Goal: Information Seeking & Learning: Learn about a topic

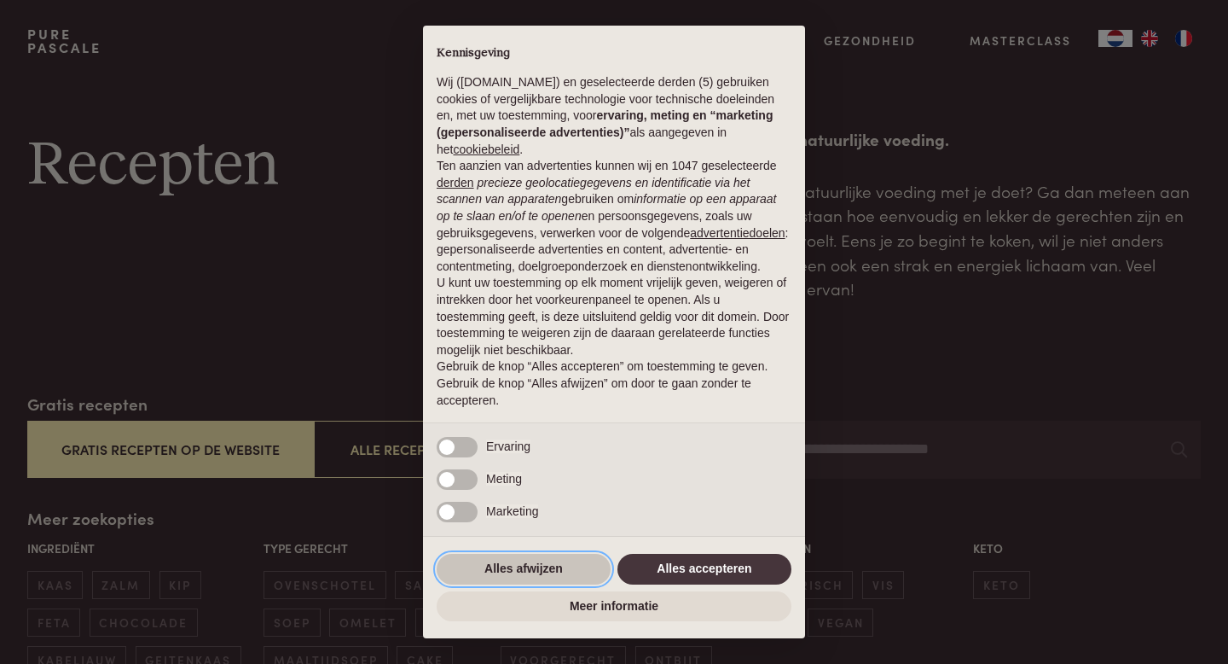
click at [565, 572] on button "Alles afwijzen" at bounding box center [524, 569] width 174 height 31
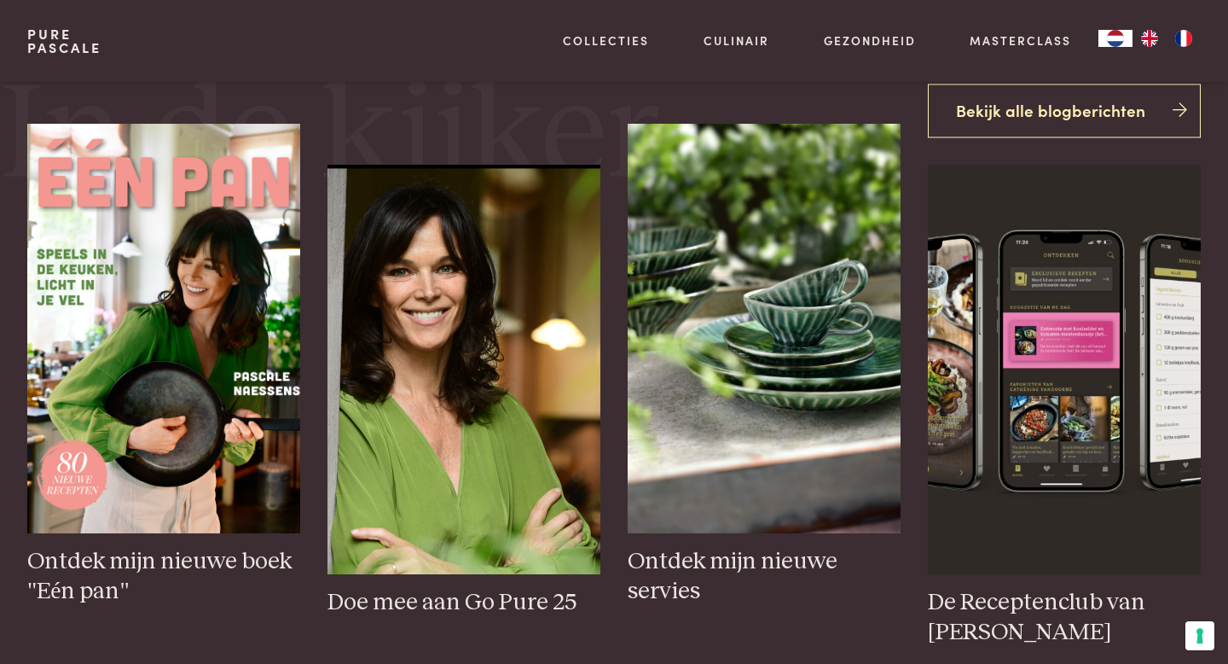
scroll to position [667, 0]
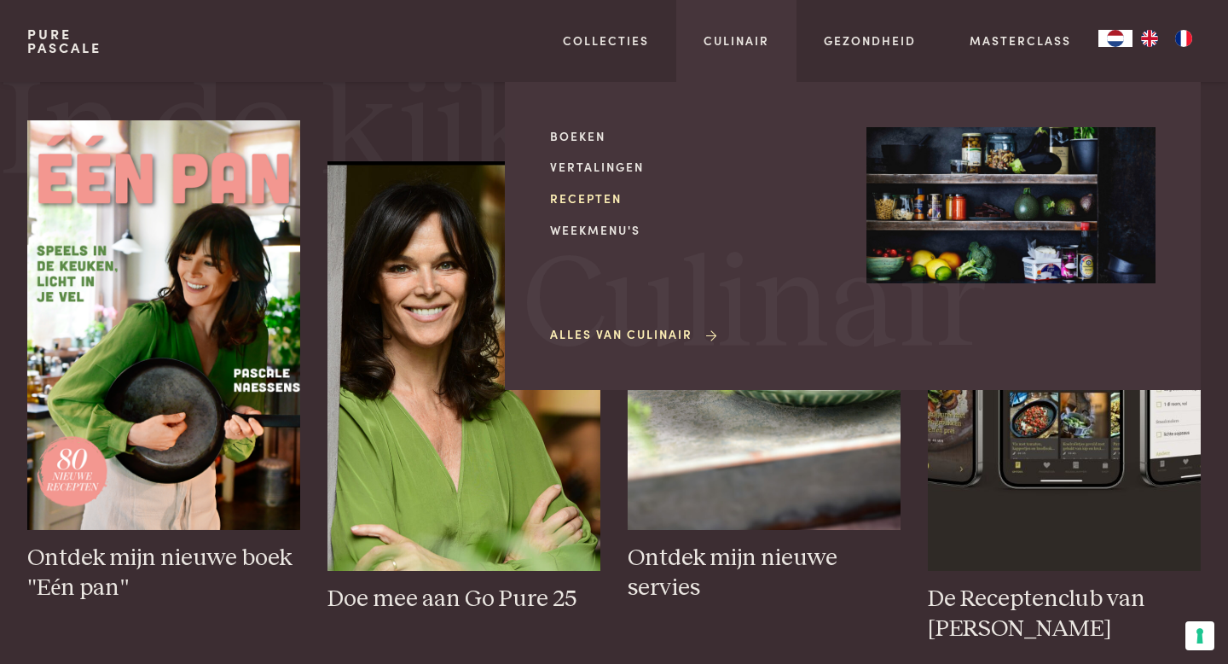
click at [600, 200] on link "Recepten" at bounding box center [694, 198] width 289 height 18
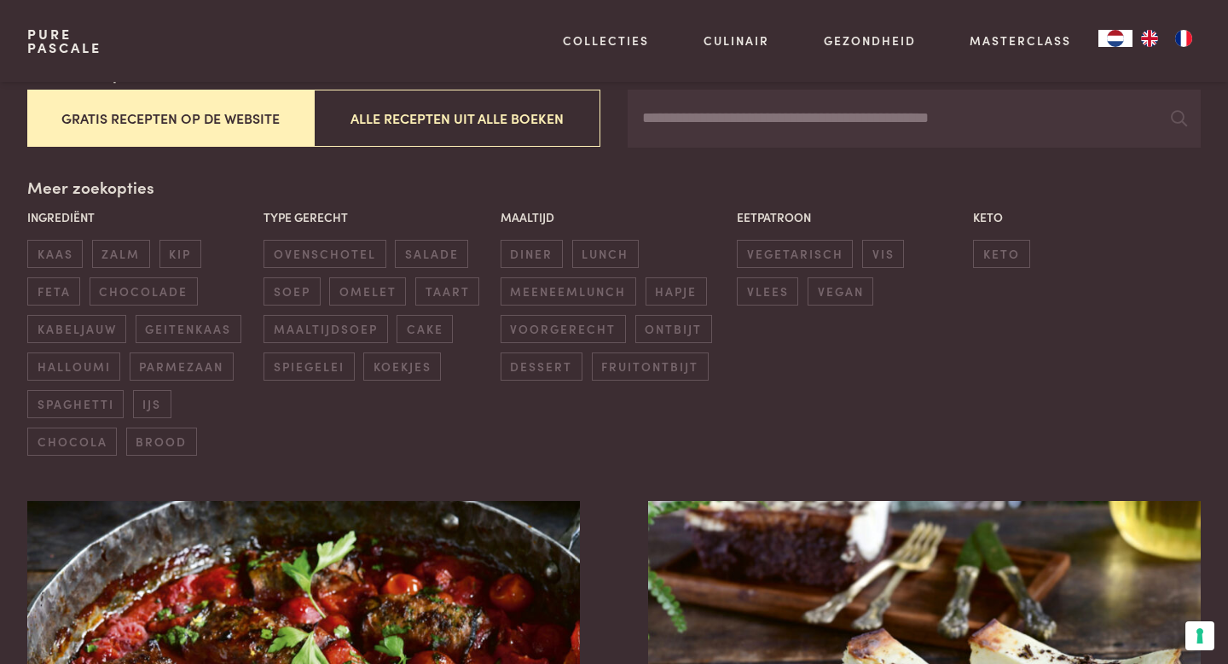
click at [245, 119] on button "Gratis recepten op de website" at bounding box center [170, 118] width 287 height 57
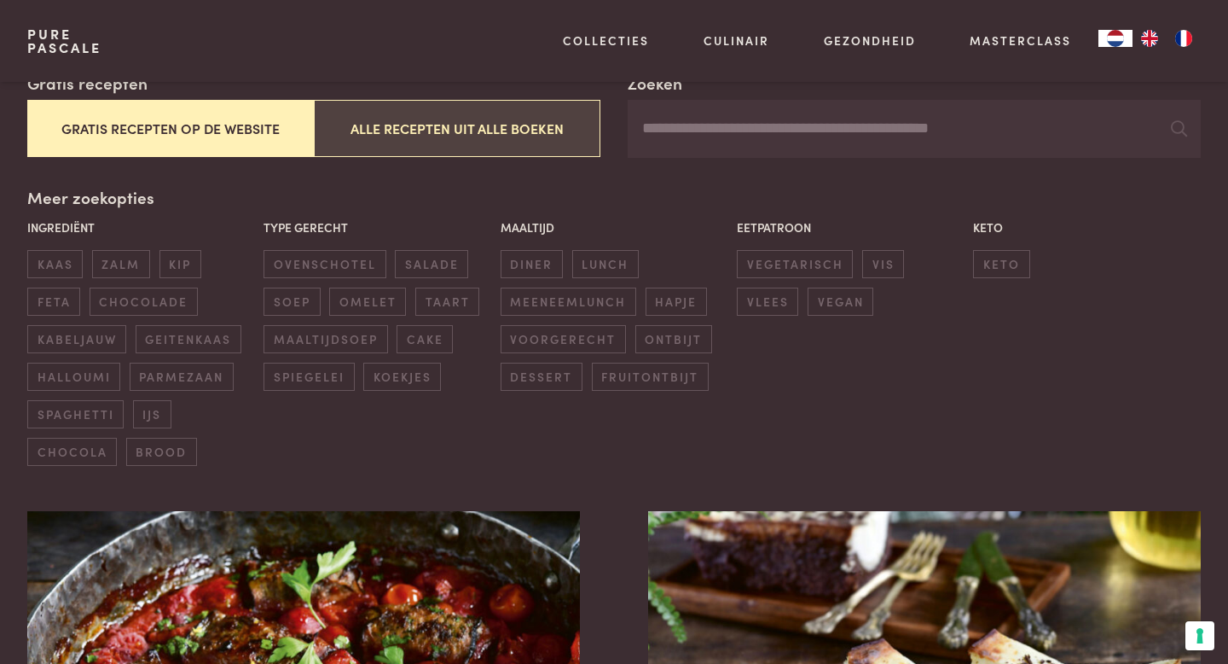
click at [421, 120] on button "Alle recepten uit alle boeken" at bounding box center [457, 128] width 287 height 57
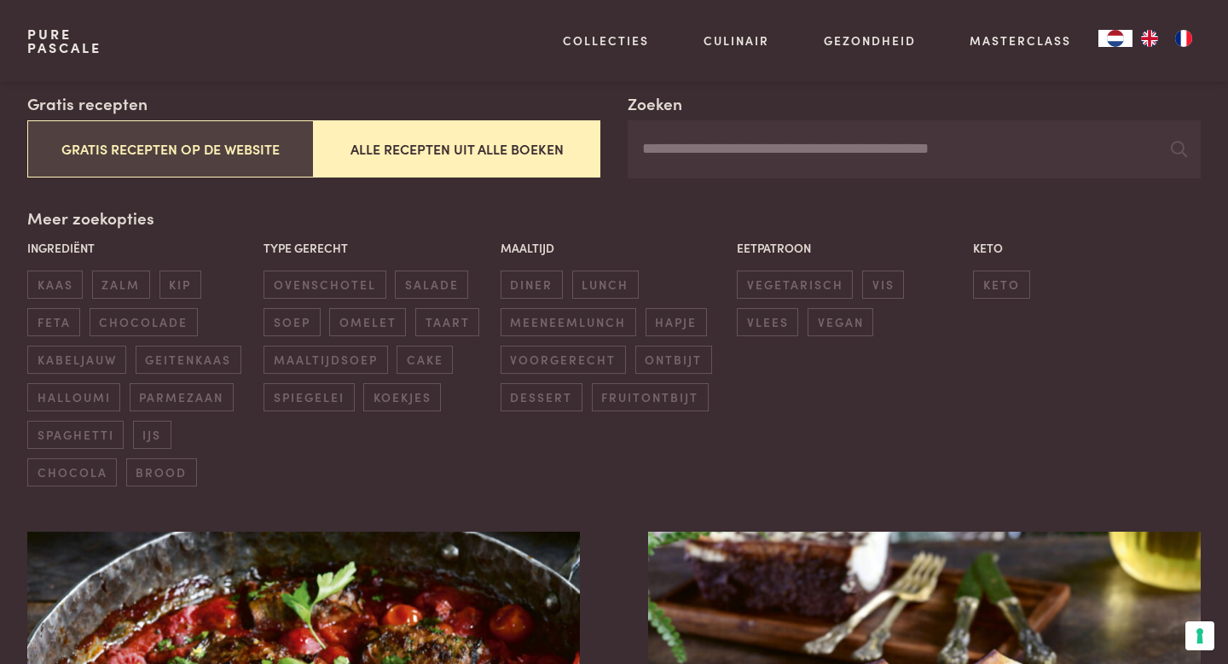
click at [194, 138] on button "Gratis recepten op de website" at bounding box center [170, 148] width 287 height 57
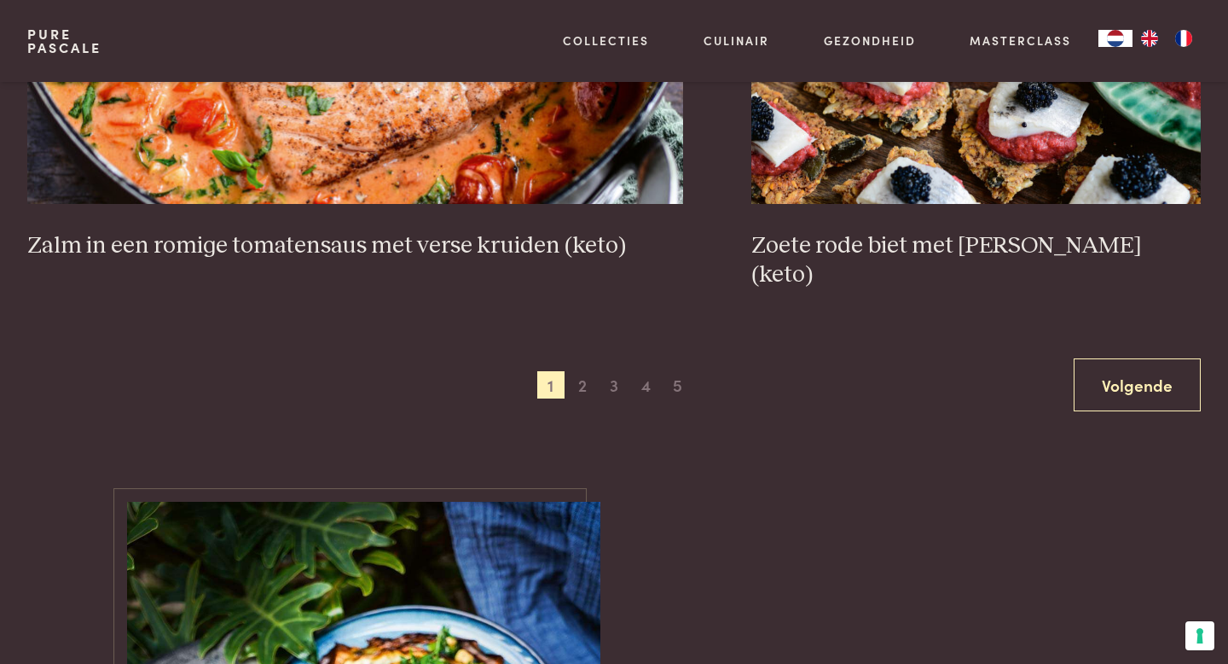
scroll to position [3332, 0]
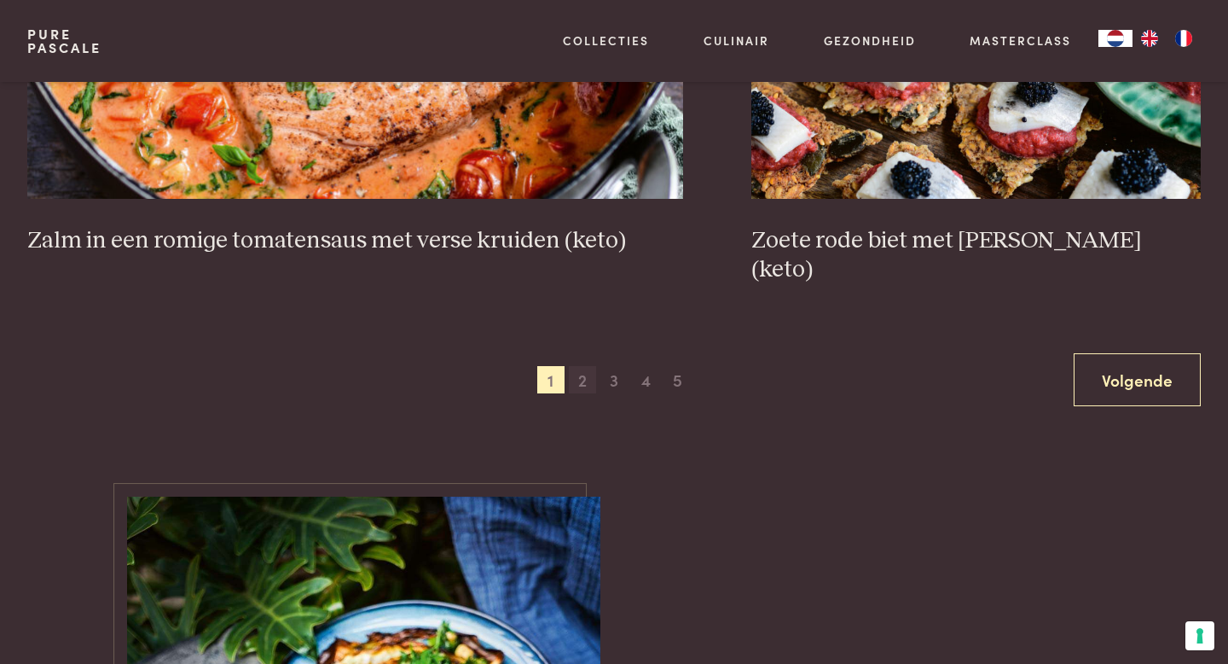
click at [583, 366] on span "2" at bounding box center [582, 379] width 27 height 27
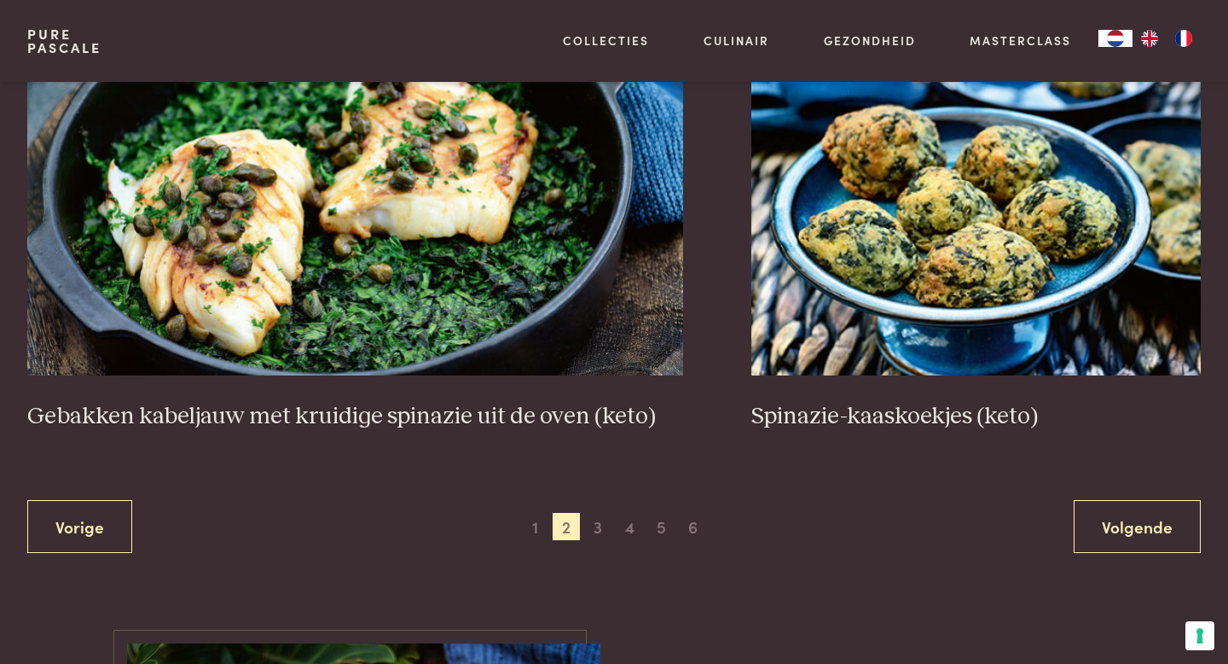
scroll to position [3189, 0]
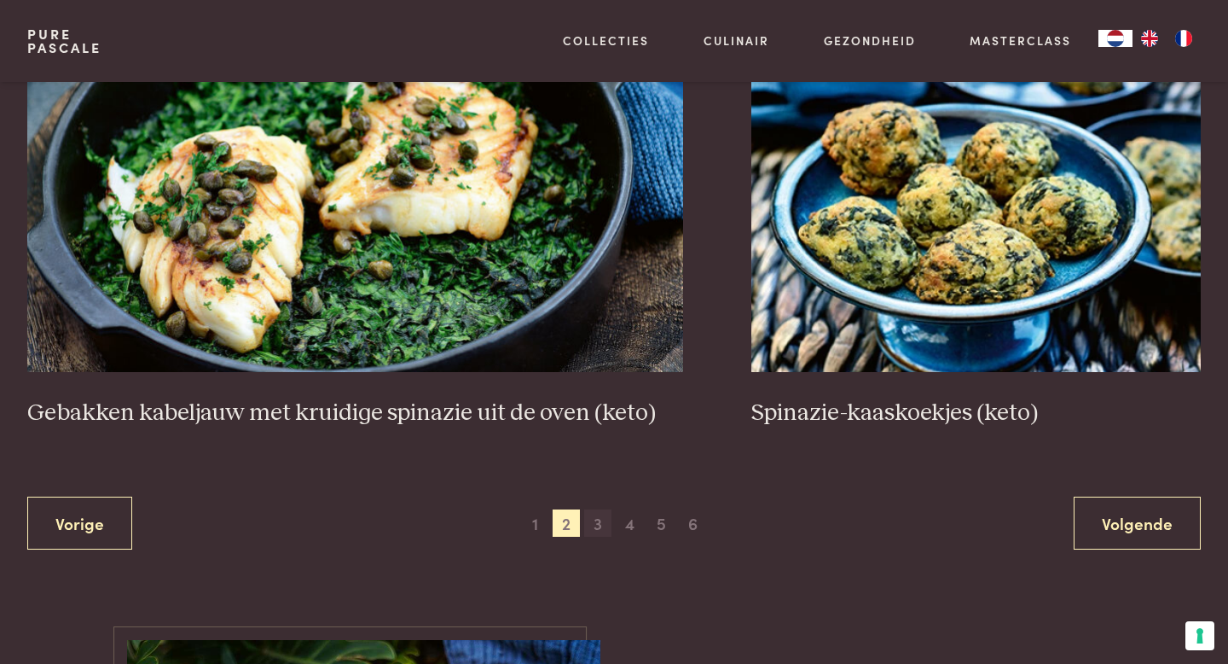
click at [605, 527] on span "3" at bounding box center [597, 522] width 27 height 27
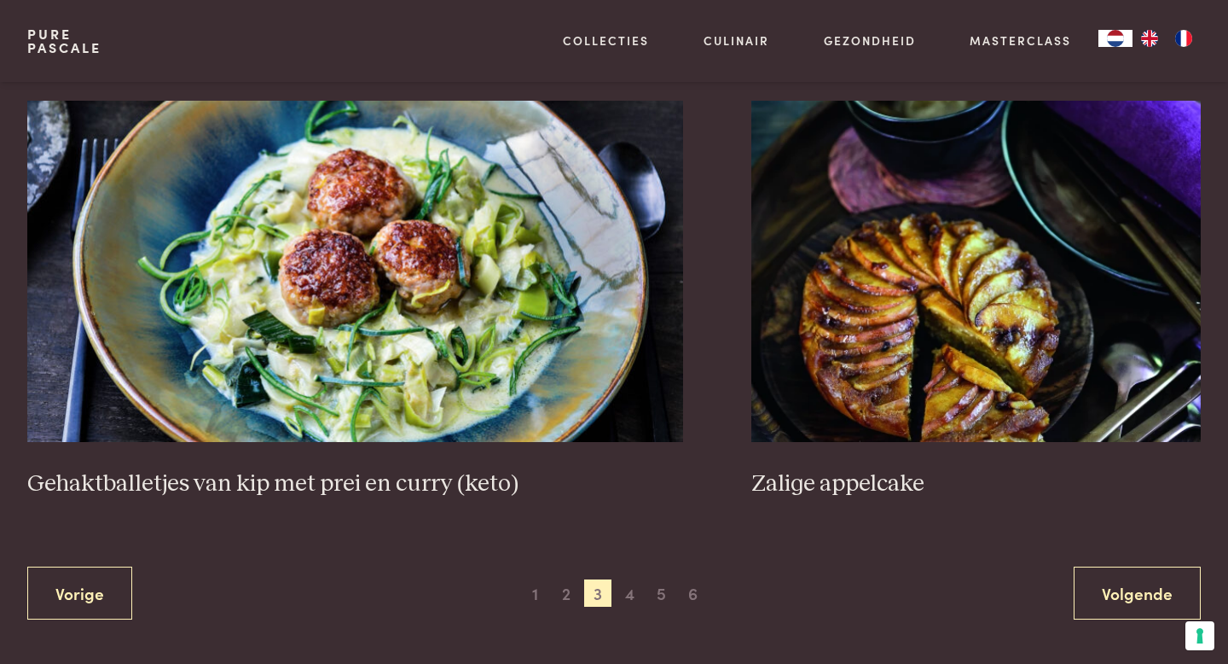
scroll to position [3197, 0]
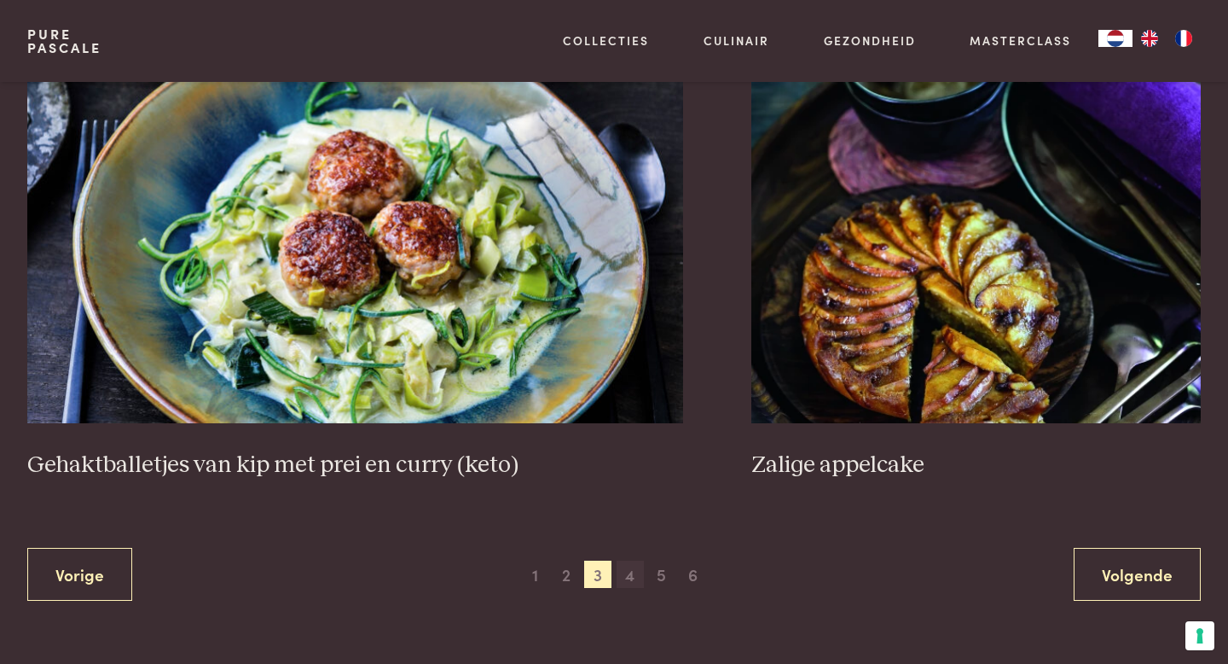
click at [628, 560] on span "4" at bounding box center [630, 573] width 27 height 27
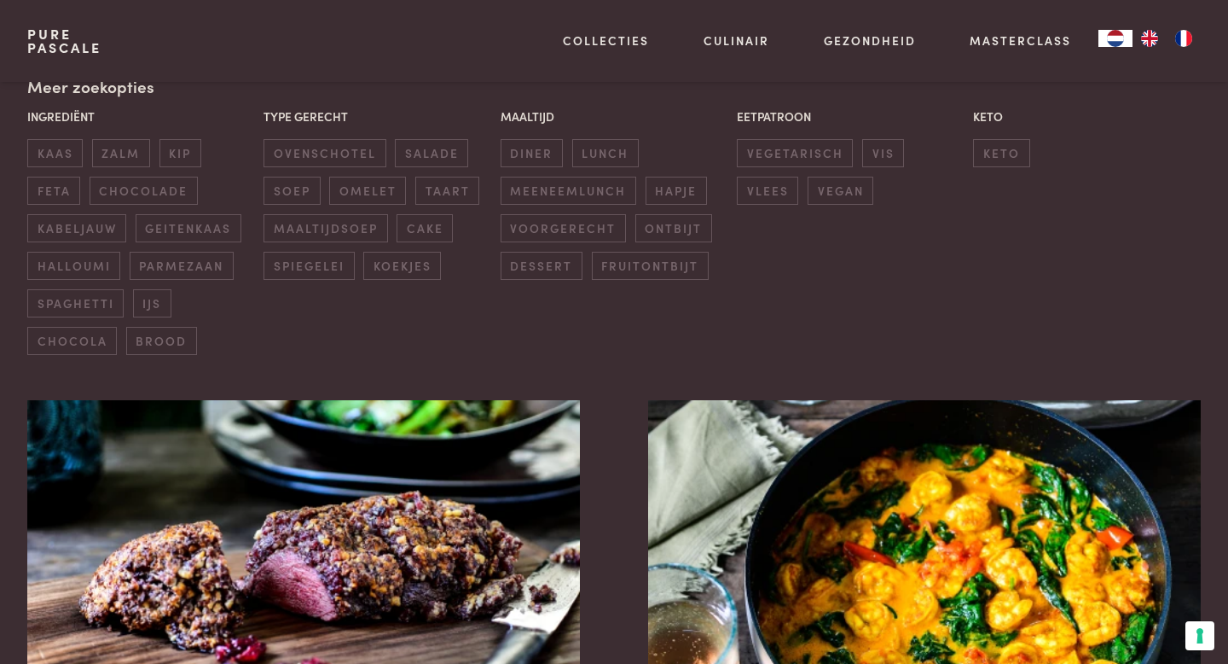
scroll to position [420, 0]
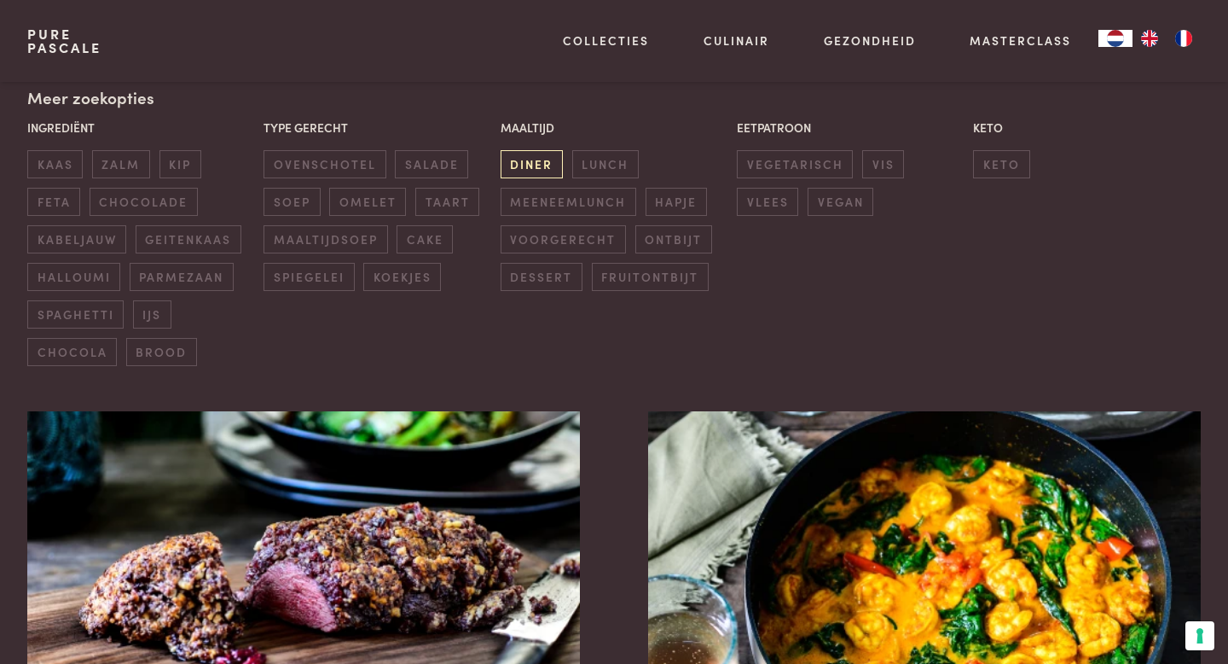
click at [536, 169] on span "diner" at bounding box center [532, 164] width 62 height 28
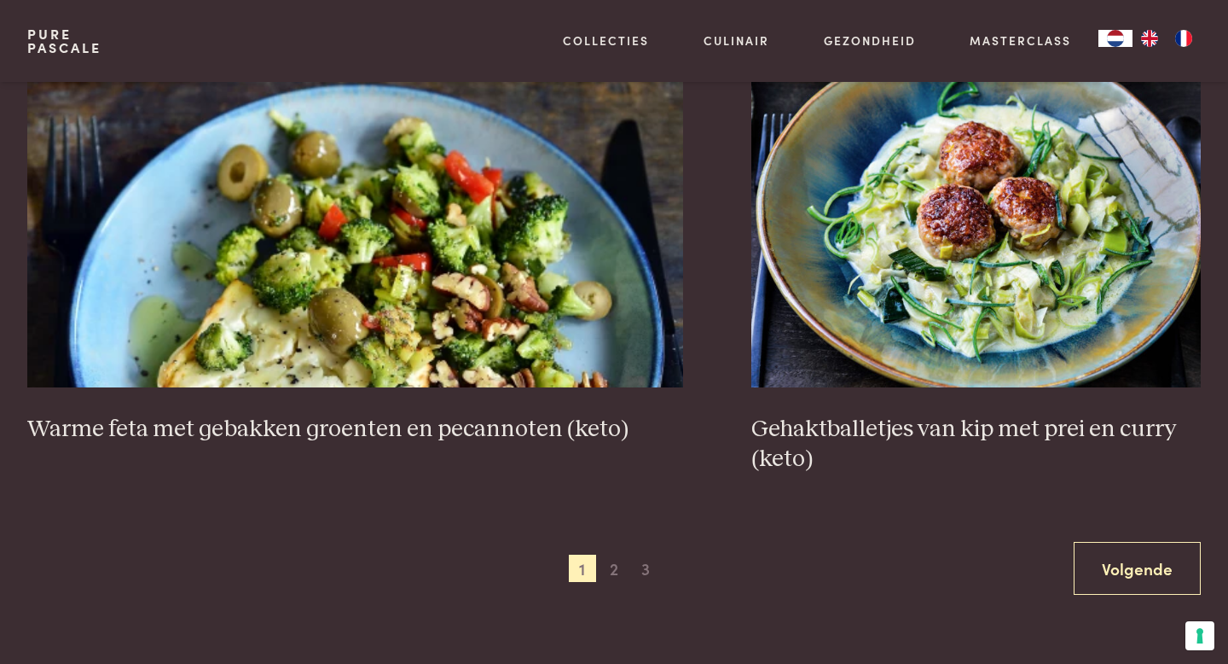
scroll to position [3204, 0]
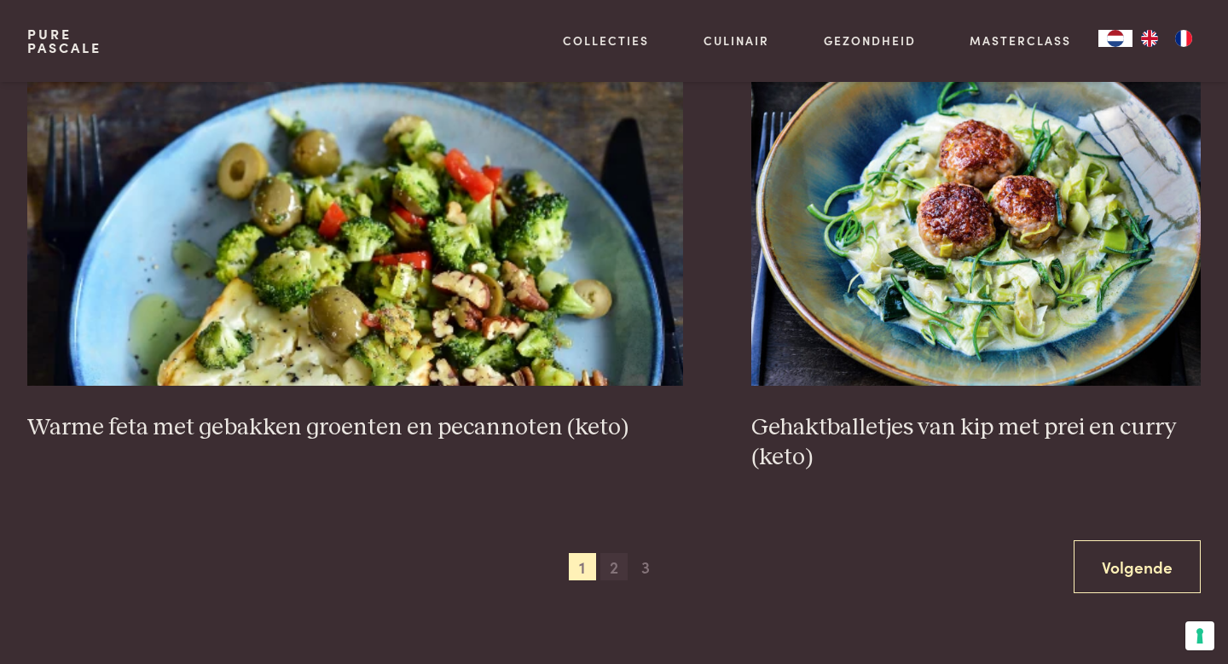
click at [606, 553] on span "2" at bounding box center [613, 566] width 27 height 27
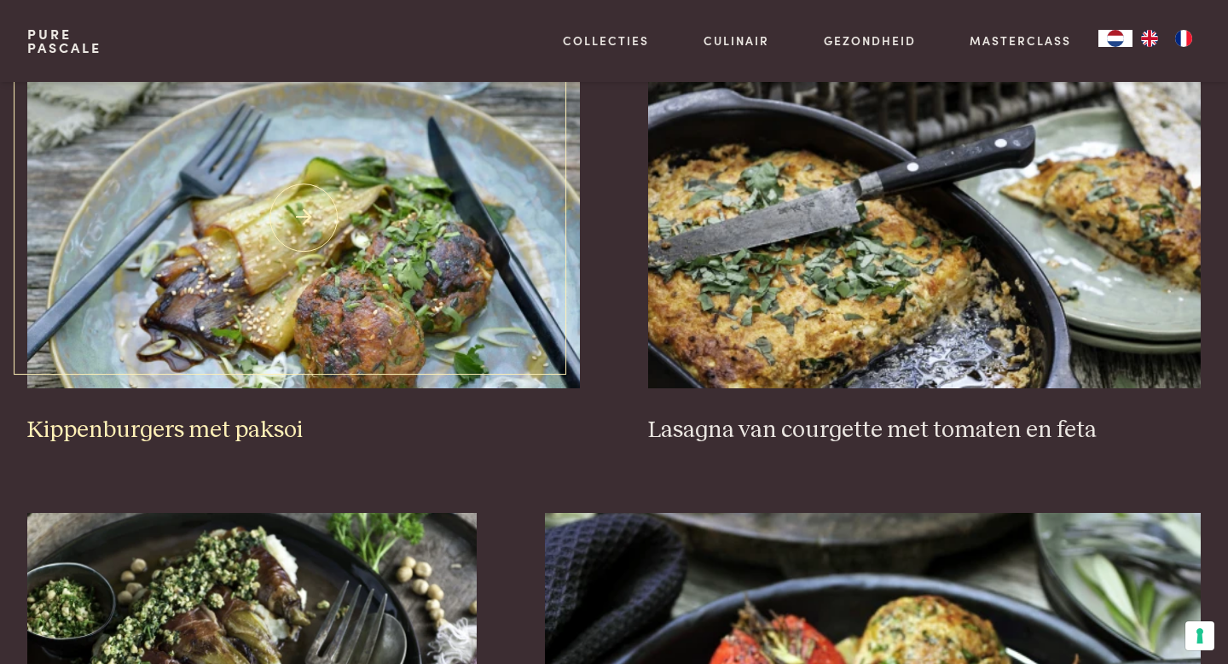
scroll to position [2228, 0]
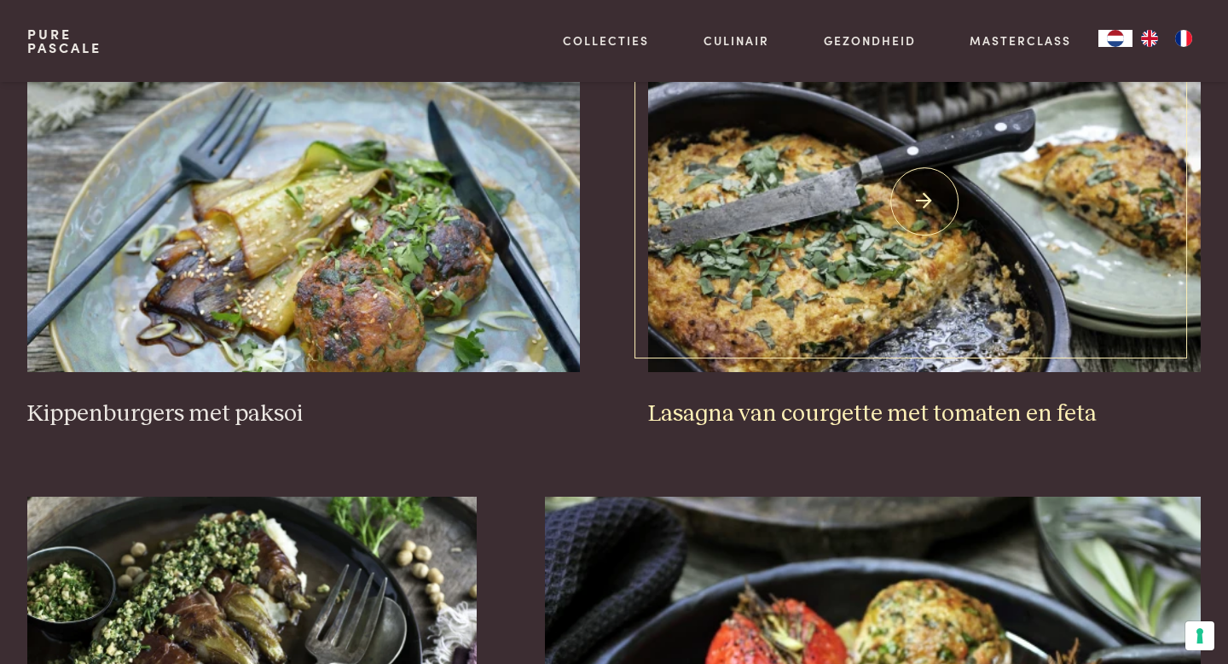
click at [728, 260] on img at bounding box center [924, 201] width 553 height 341
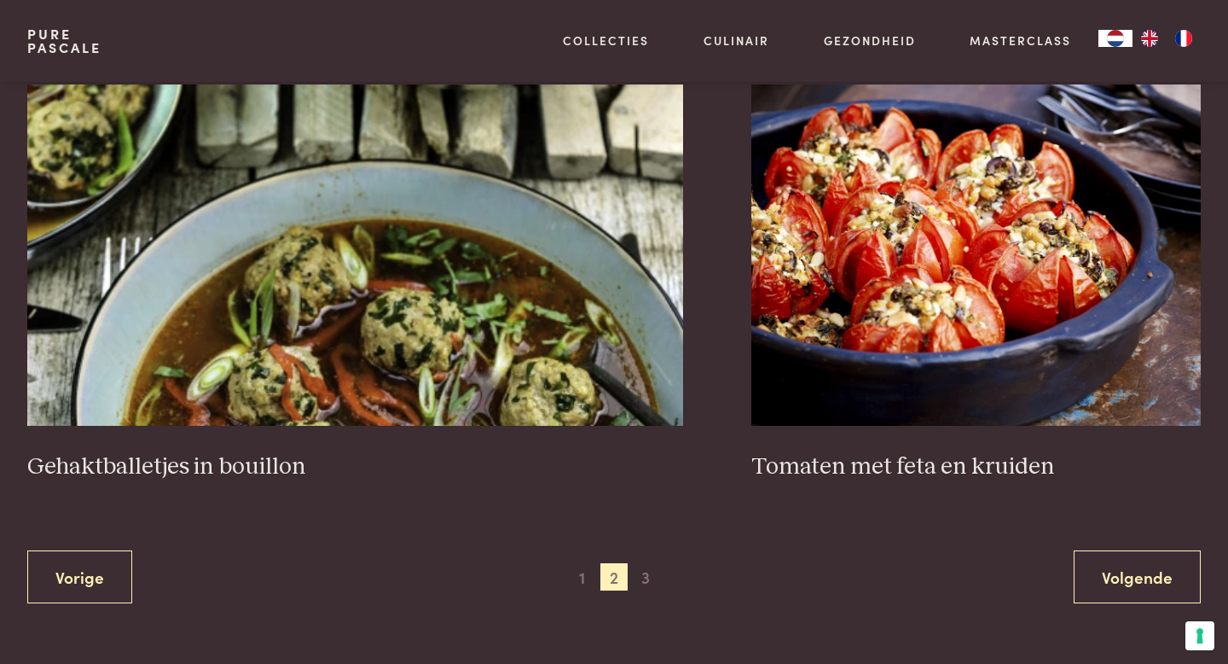
scroll to position [3140, 0]
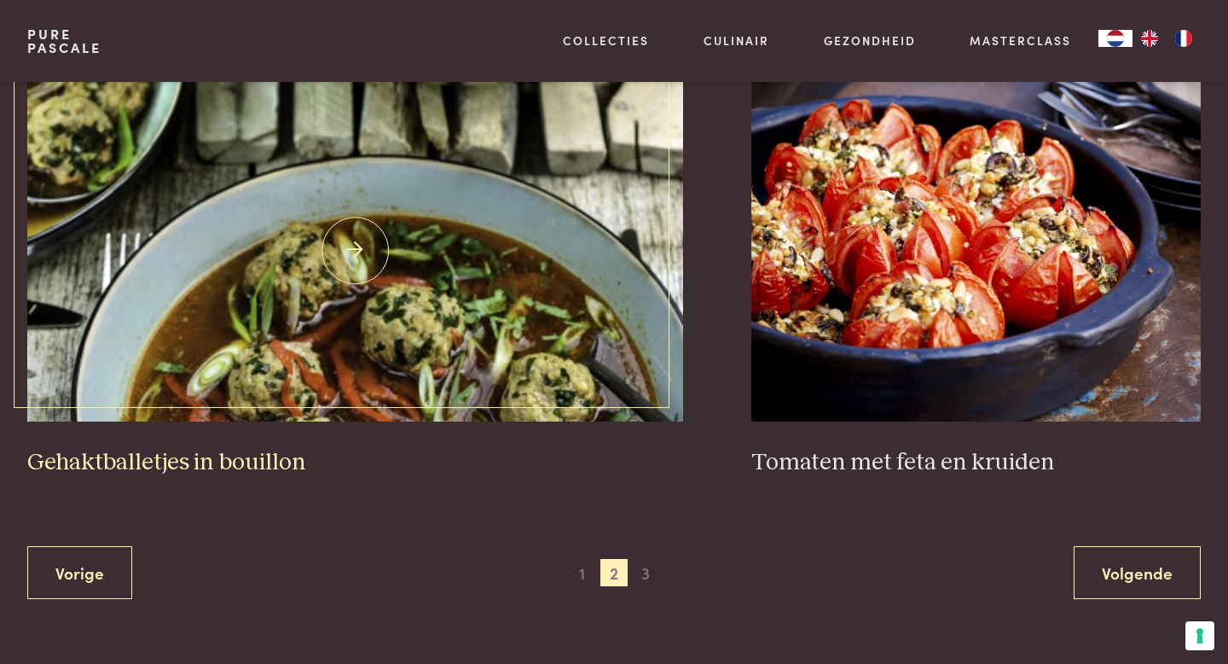
click at [426, 361] on img at bounding box center [355, 250] width 657 height 341
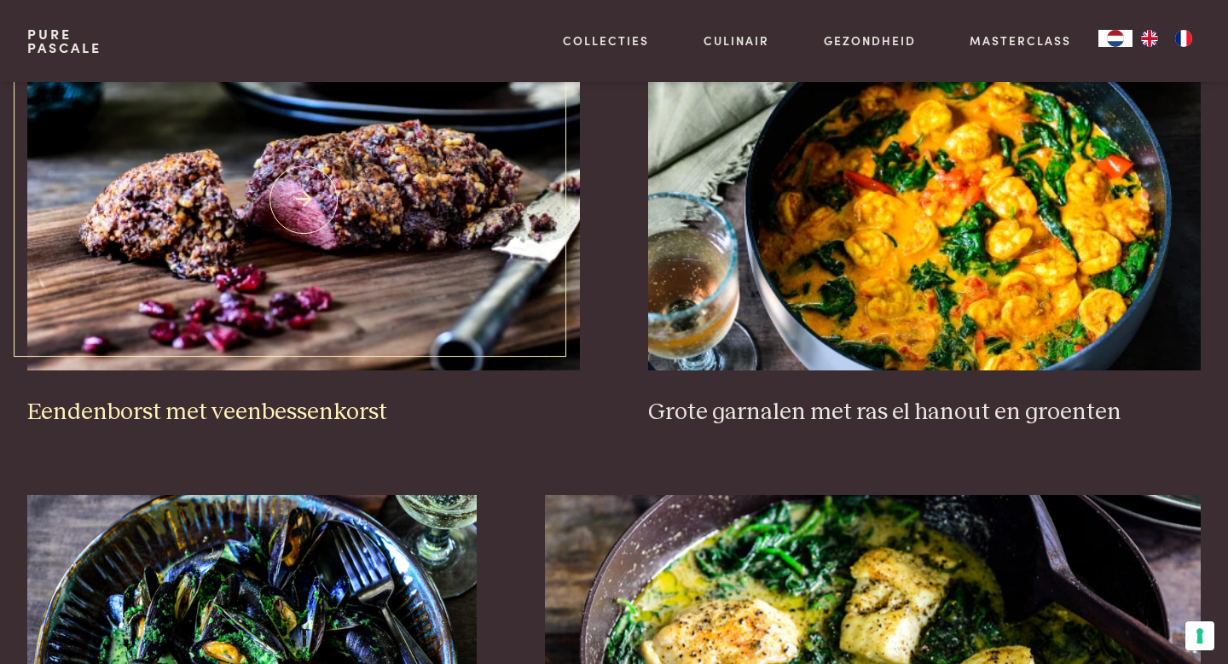
scroll to position [418, 0]
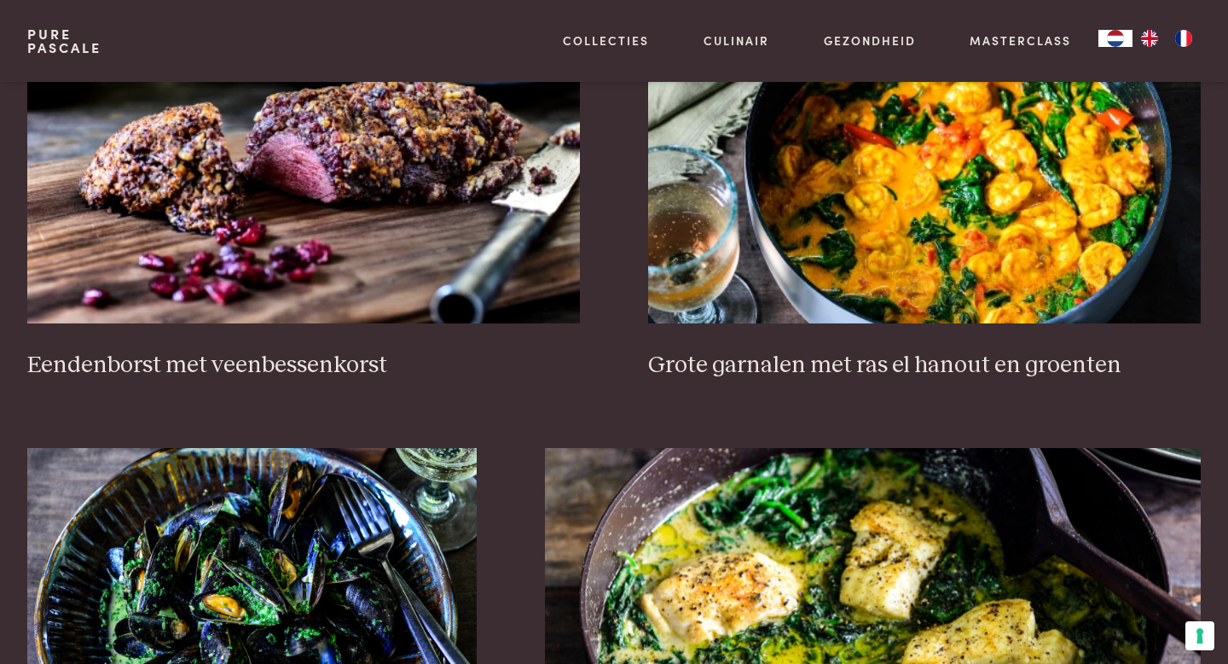
scroll to position [330, 0]
